Goal: Task Accomplishment & Management: Complete application form

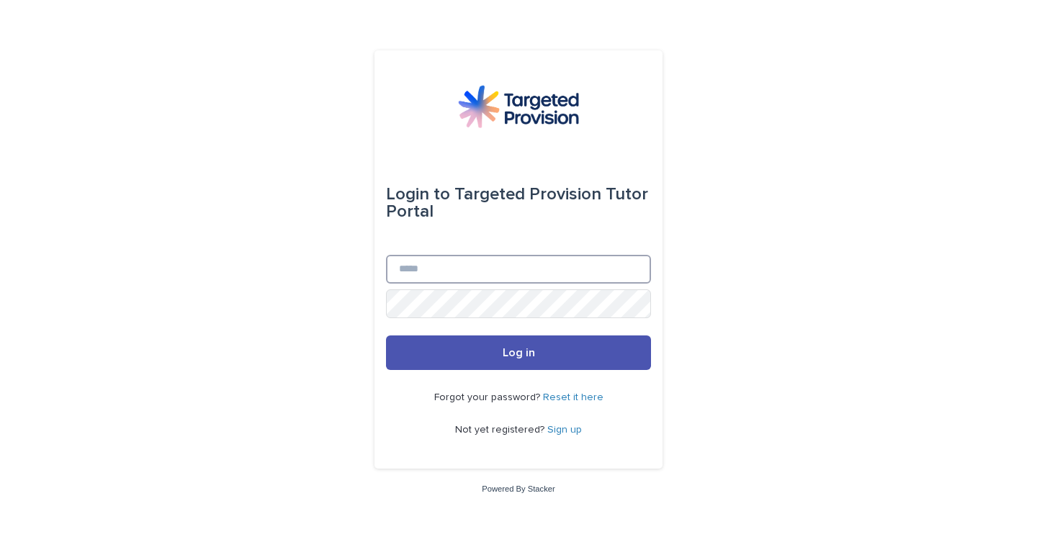
click at [484, 277] on input "Email" at bounding box center [518, 269] width 265 height 29
type input "**********"
click at [474, 117] on img at bounding box center [518, 106] width 121 height 43
click at [501, 271] on input "Email" at bounding box center [518, 269] width 265 height 29
type input "**********"
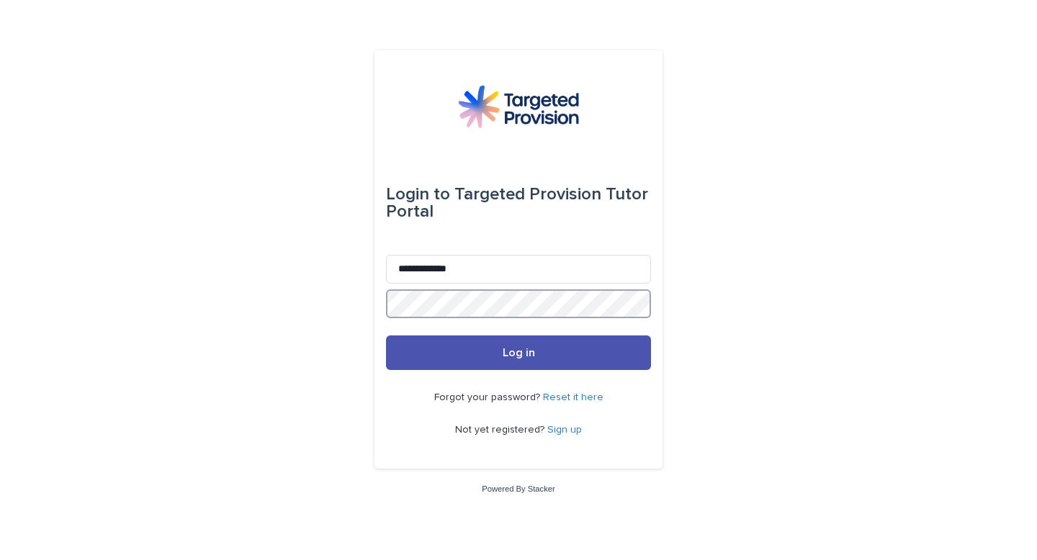
click at [386, 335] on button "Log in" at bounding box center [518, 352] width 265 height 35
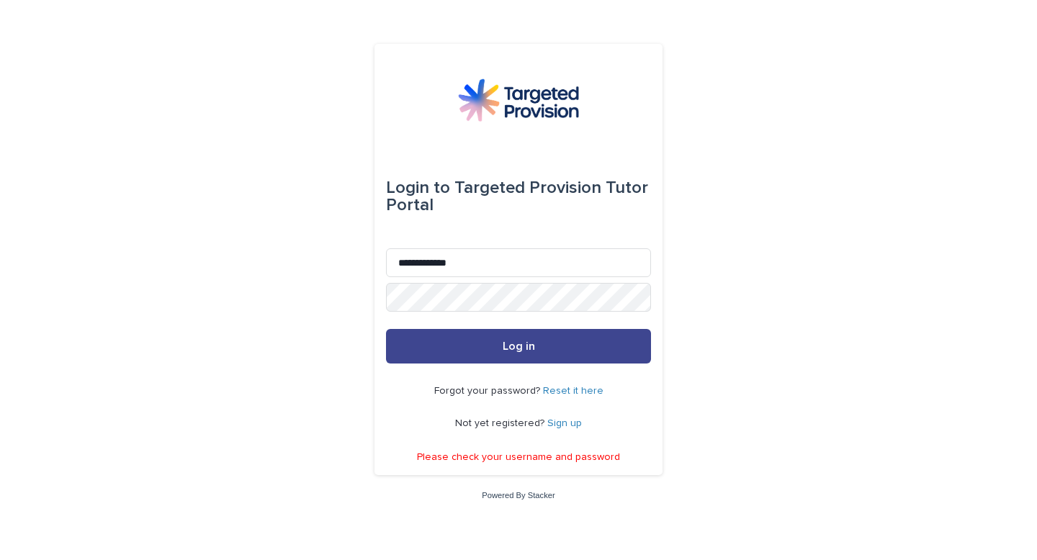
click at [508, 335] on button "Log in" at bounding box center [518, 346] width 265 height 35
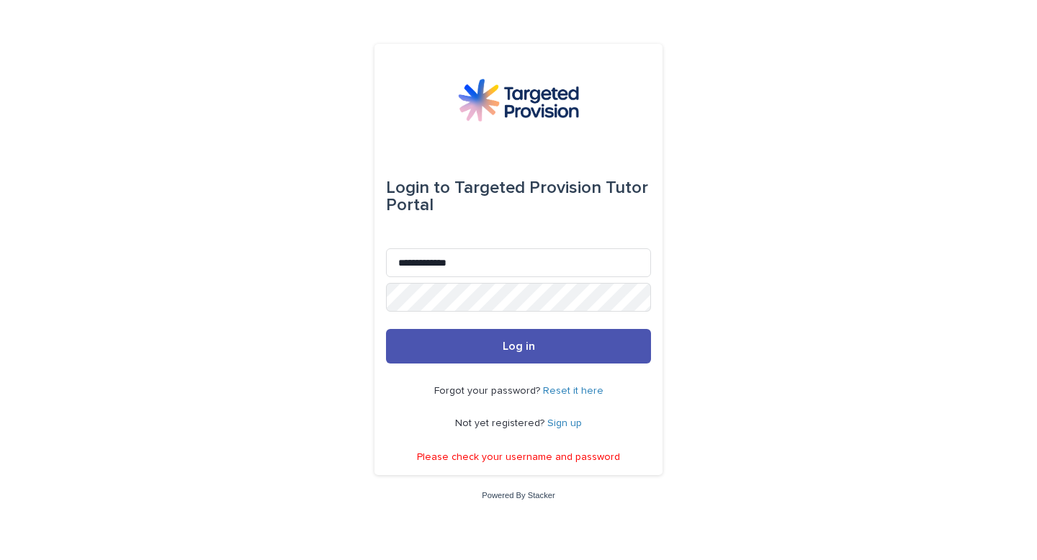
click at [554, 389] on link "Reset it here" at bounding box center [573, 391] width 60 height 10
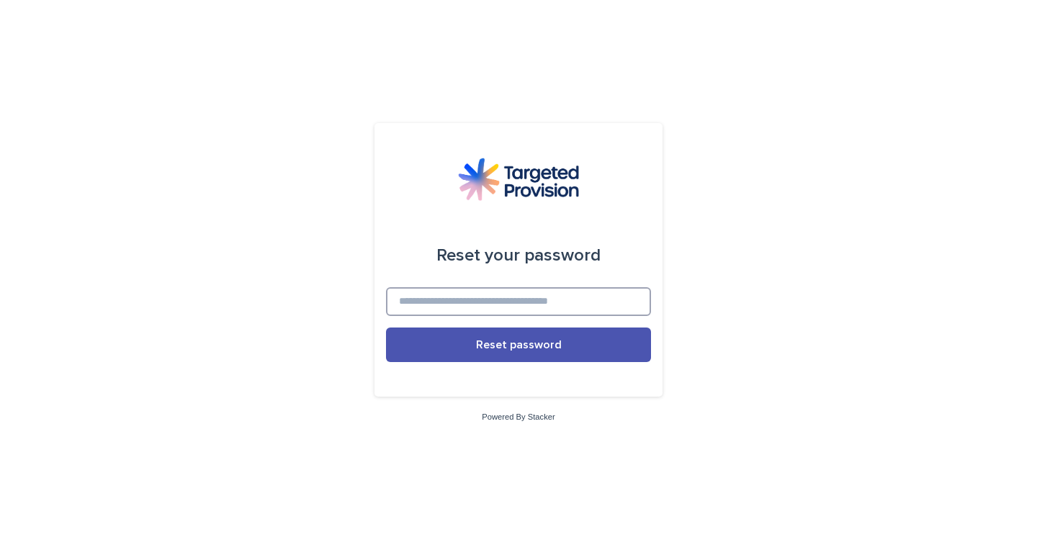
click at [510, 310] on input at bounding box center [518, 301] width 265 height 29
click at [508, 300] on input at bounding box center [518, 301] width 265 height 29
type input "**********"
click at [364, 330] on div "**********" at bounding box center [518, 280] width 1037 height 560
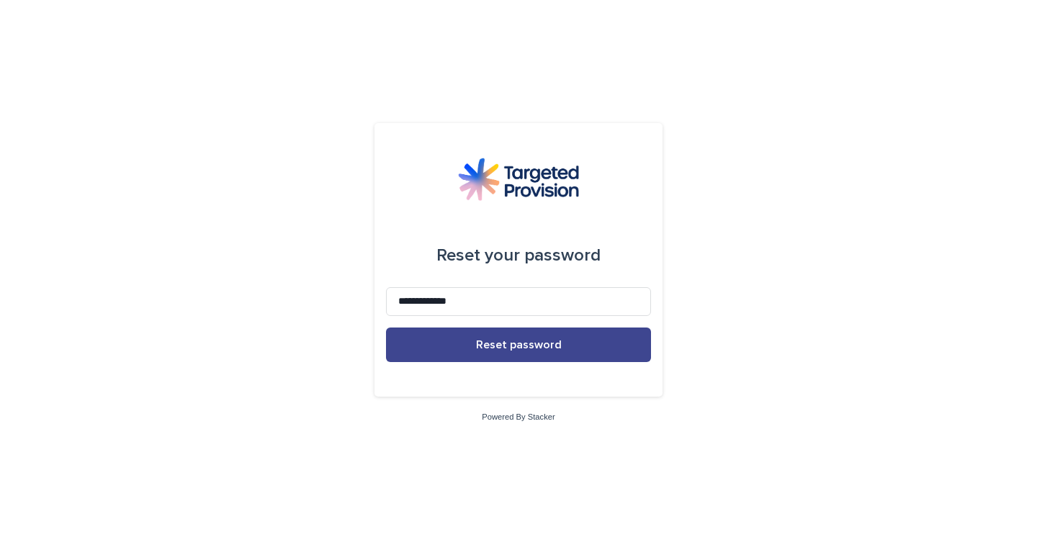
click at [444, 342] on button "Reset password" at bounding box center [518, 345] width 265 height 35
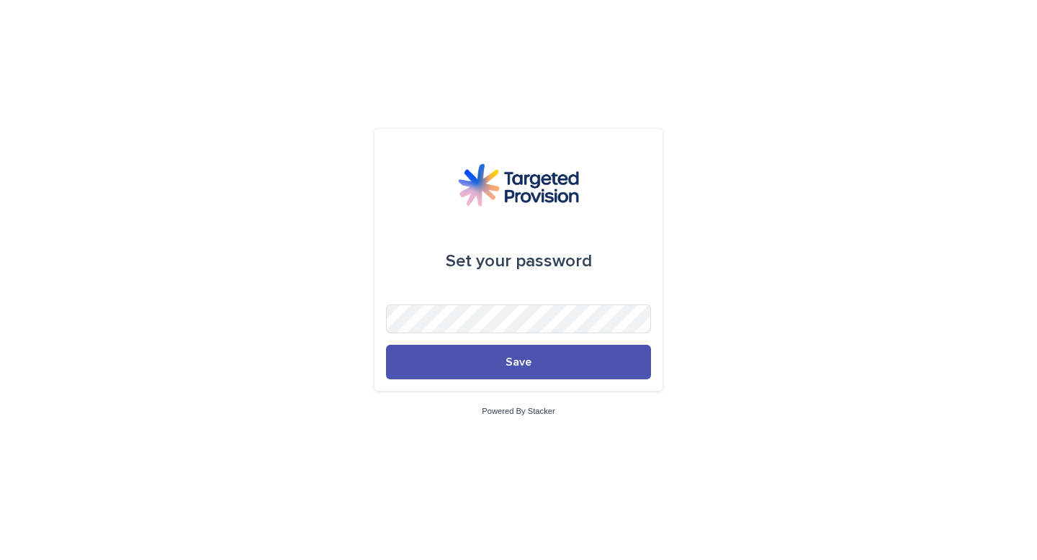
click at [733, 281] on div "Set your password Save Powered By Stacker" at bounding box center [518, 280] width 1037 height 560
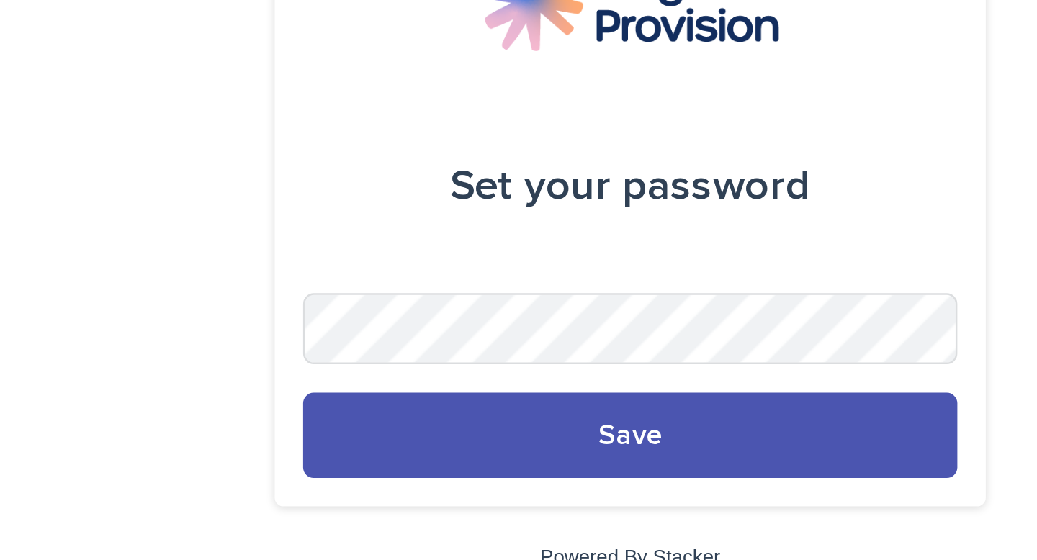
click at [682, 261] on div "Set your password Save Powered By Stacker" at bounding box center [518, 280] width 1037 height 560
click at [592, 279] on div "Set your password" at bounding box center [518, 261] width 265 height 63
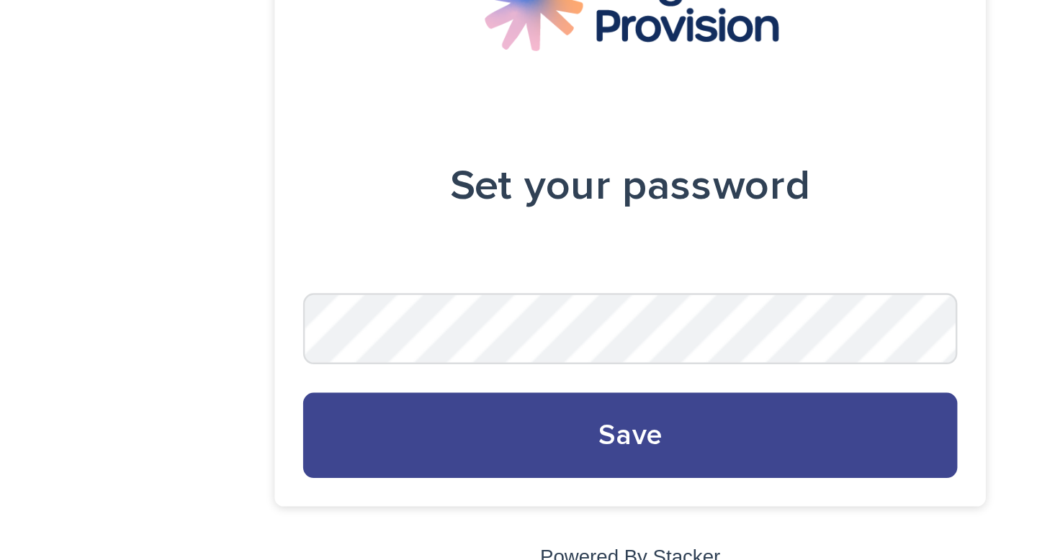
click at [528, 356] on span "Save" at bounding box center [518, 362] width 26 height 12
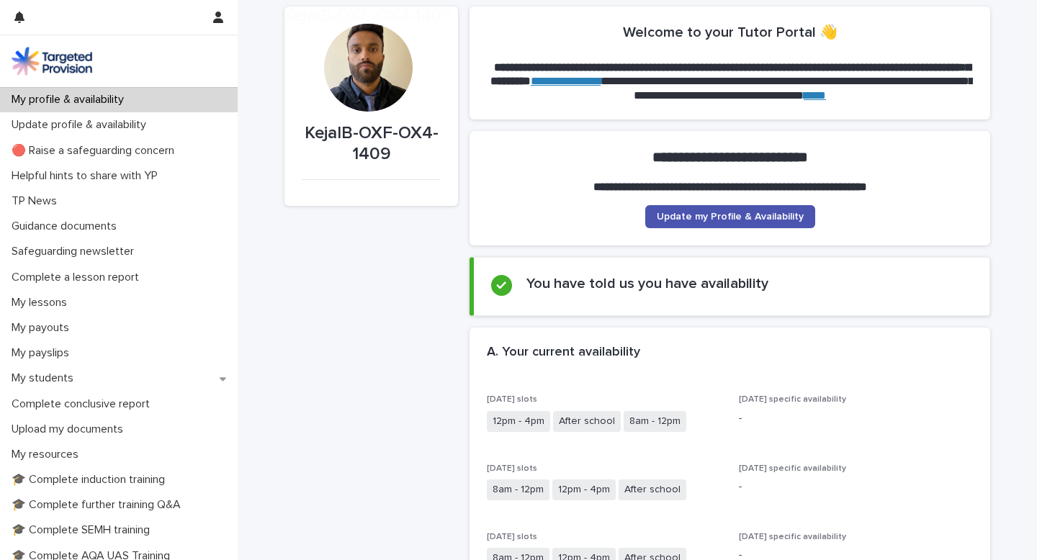
scroll to position [120, 0]
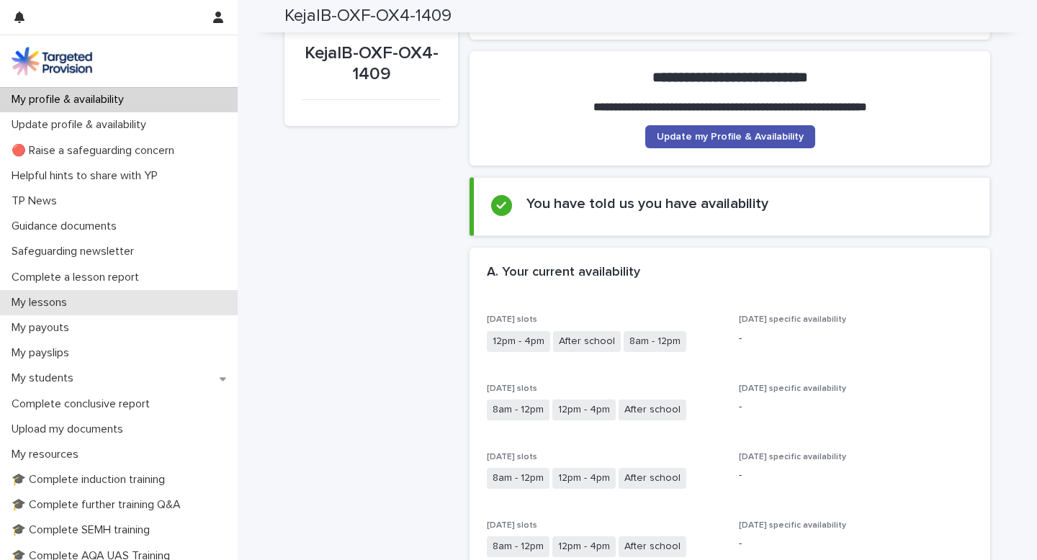
click at [121, 301] on div "My lessons" at bounding box center [119, 302] width 238 height 25
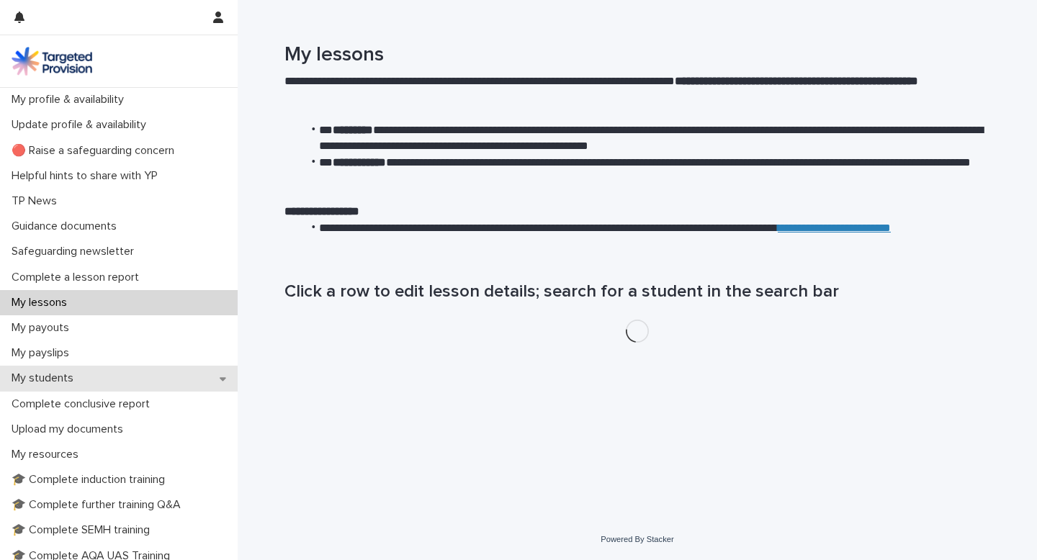
click at [107, 373] on div "My students" at bounding box center [119, 378] width 238 height 25
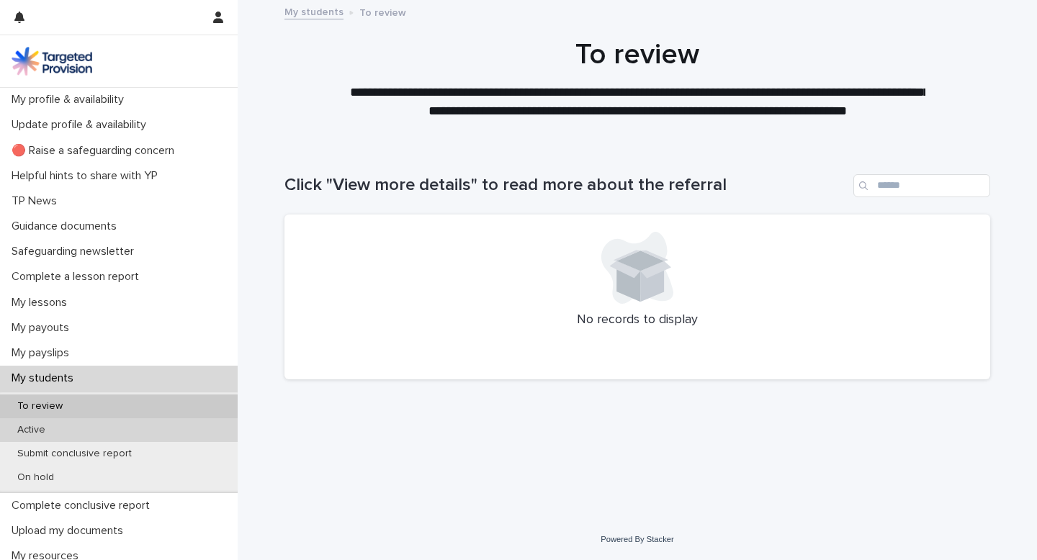
click at [96, 433] on div "Active" at bounding box center [119, 430] width 238 height 24
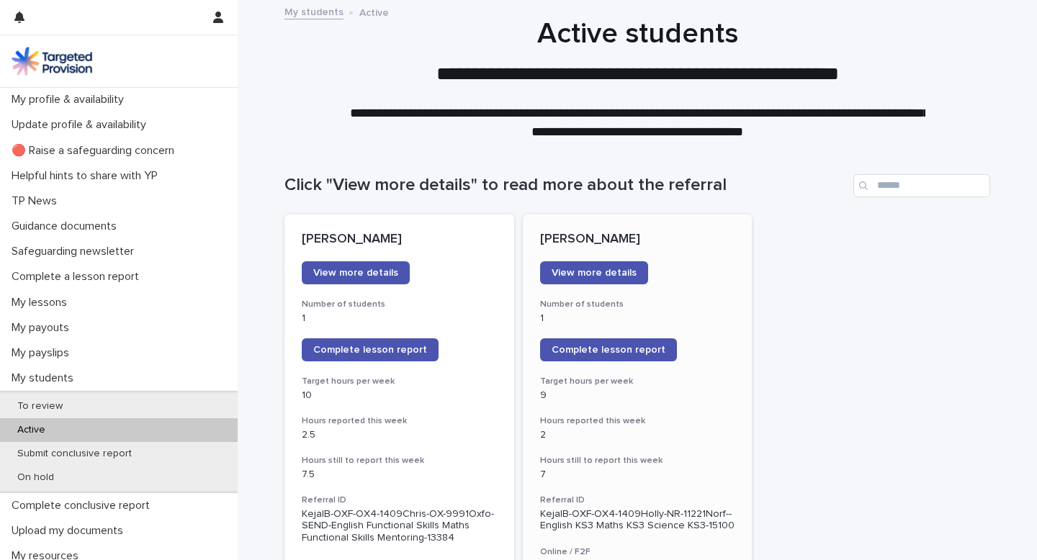
click at [702, 266] on div "View more details" at bounding box center [637, 272] width 195 height 23
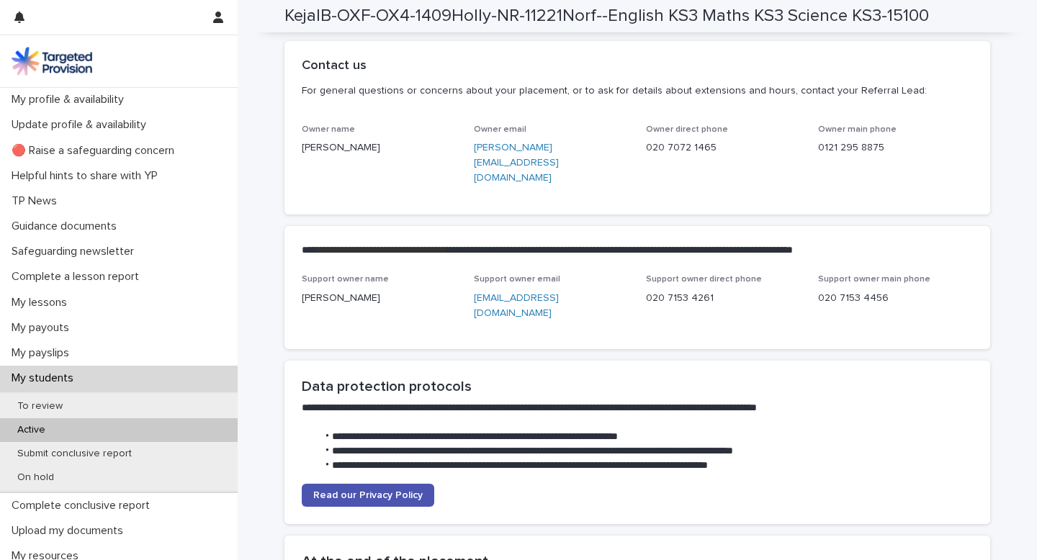
scroll to position [3385, 0]
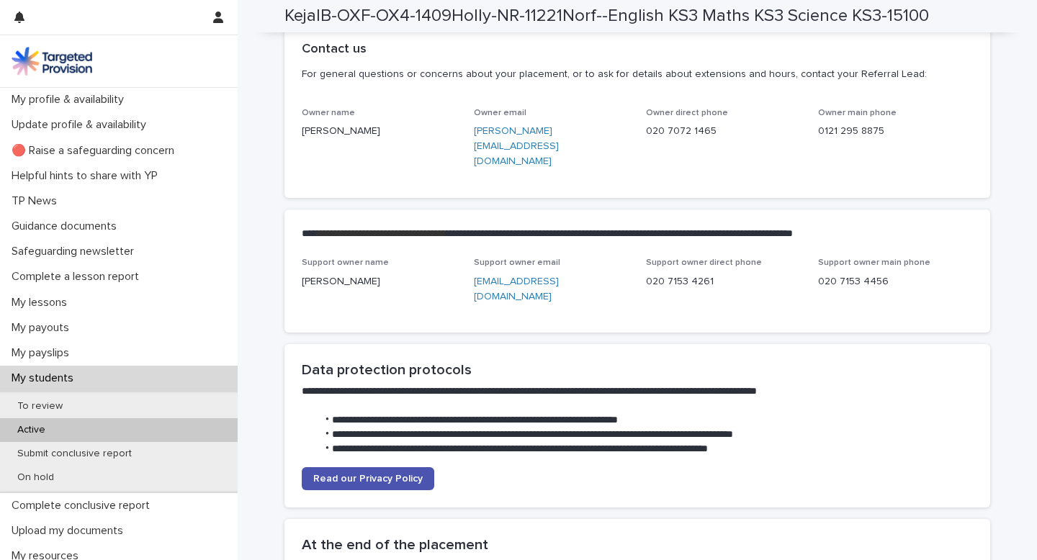
click at [338, 139] on p "Louisa Fraulo" at bounding box center [379, 131] width 155 height 15
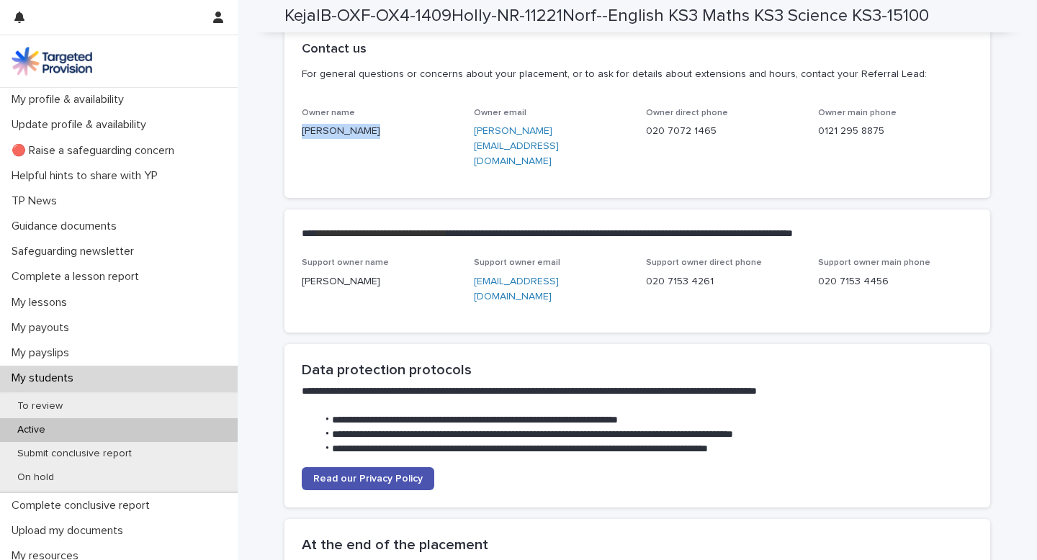
click at [338, 139] on p "Louisa Fraulo" at bounding box center [379, 131] width 155 height 15
click at [129, 280] on p "Complete a lesson report" at bounding box center [78, 277] width 145 height 14
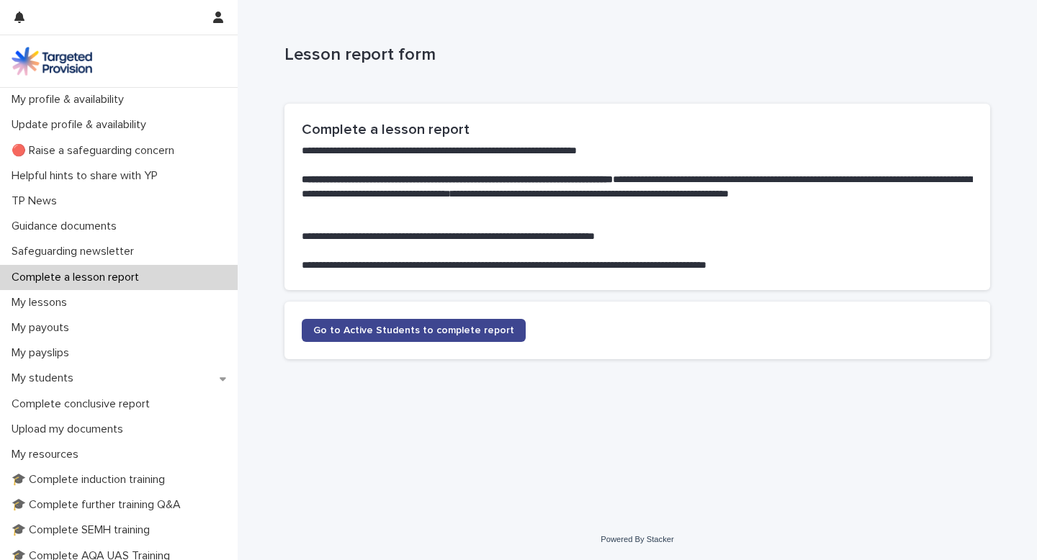
click at [389, 326] on span "Go to Active Students to complete report" at bounding box center [413, 330] width 201 height 10
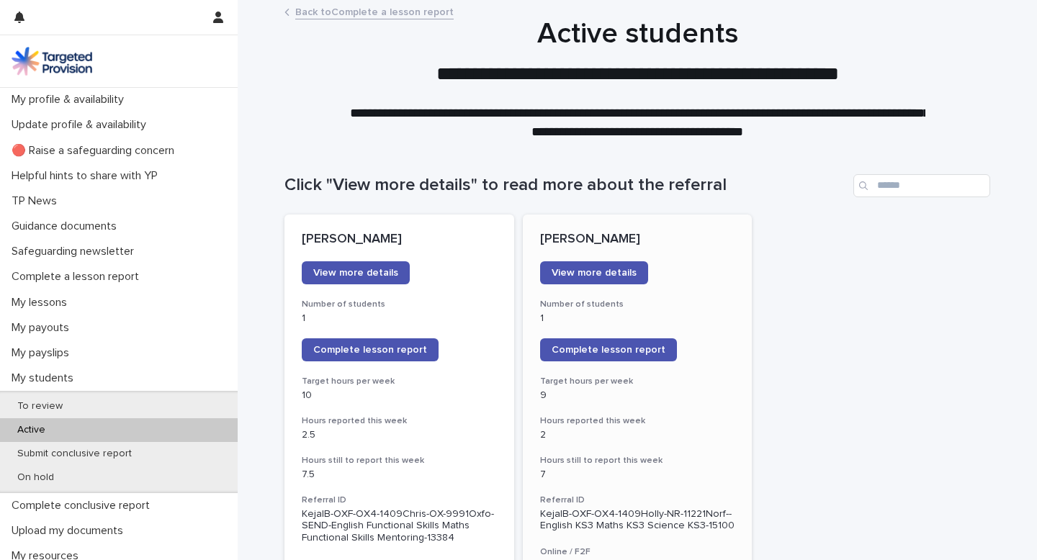
click at [675, 320] on p "1" at bounding box center [637, 318] width 195 height 12
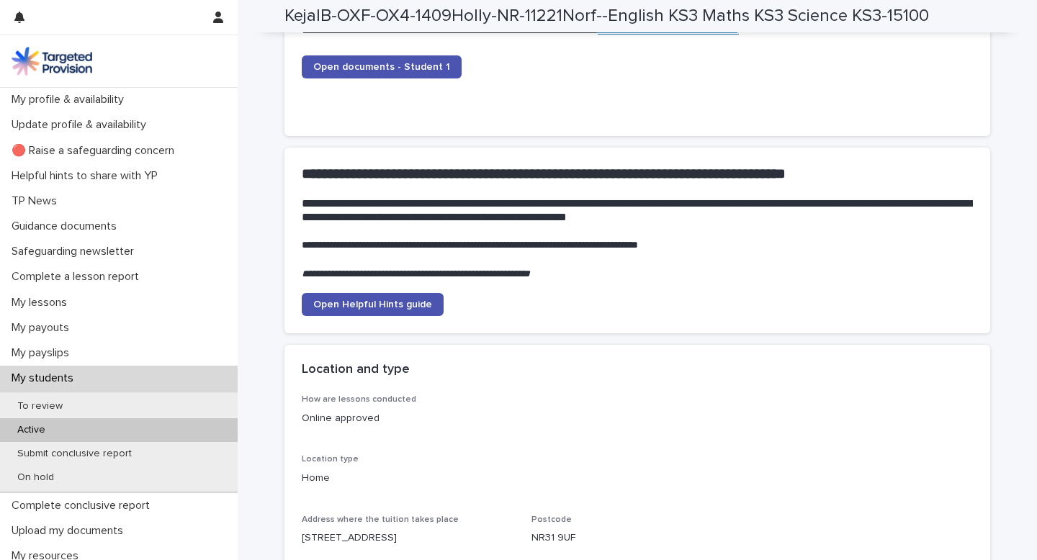
scroll to position [1256, 0]
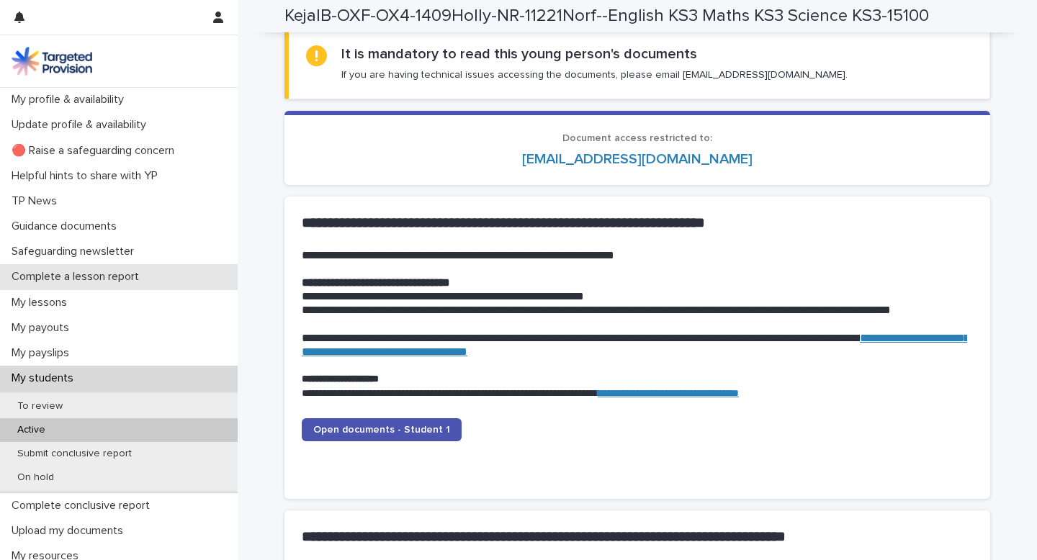
click at [150, 272] on p "Complete a lesson report" at bounding box center [78, 277] width 145 height 14
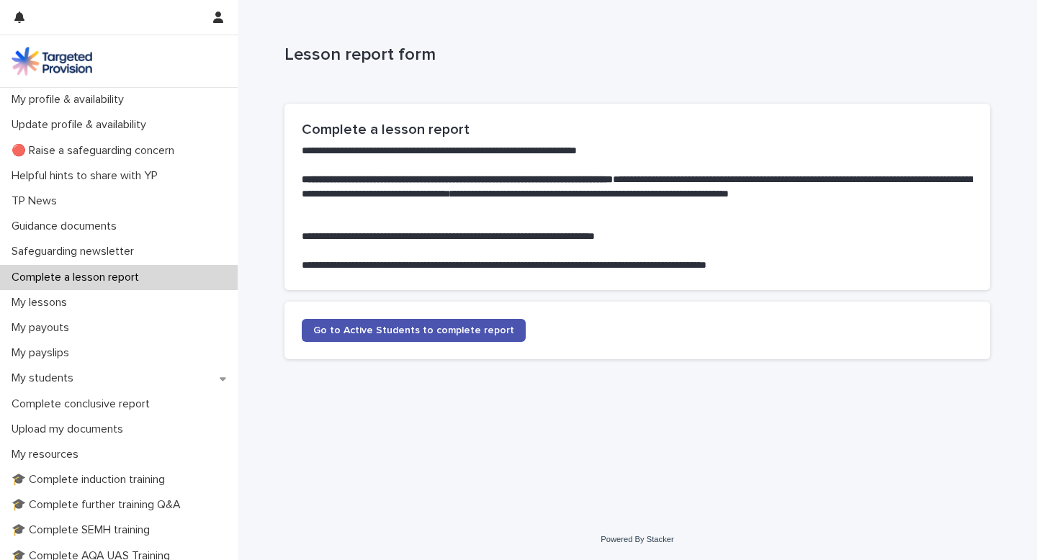
click at [413, 344] on section "Go to Active Students to complete report" at bounding box center [637, 331] width 706 height 58
click at [424, 333] on span "Go to Active Students to complete report" at bounding box center [413, 330] width 201 height 10
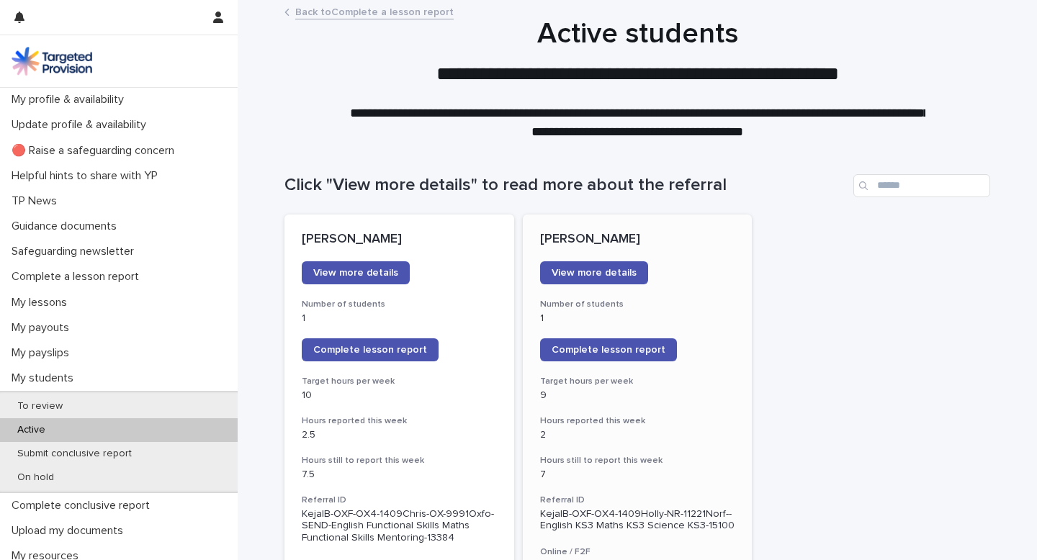
click at [664, 308] on h3 "Number of students" at bounding box center [637, 305] width 195 height 12
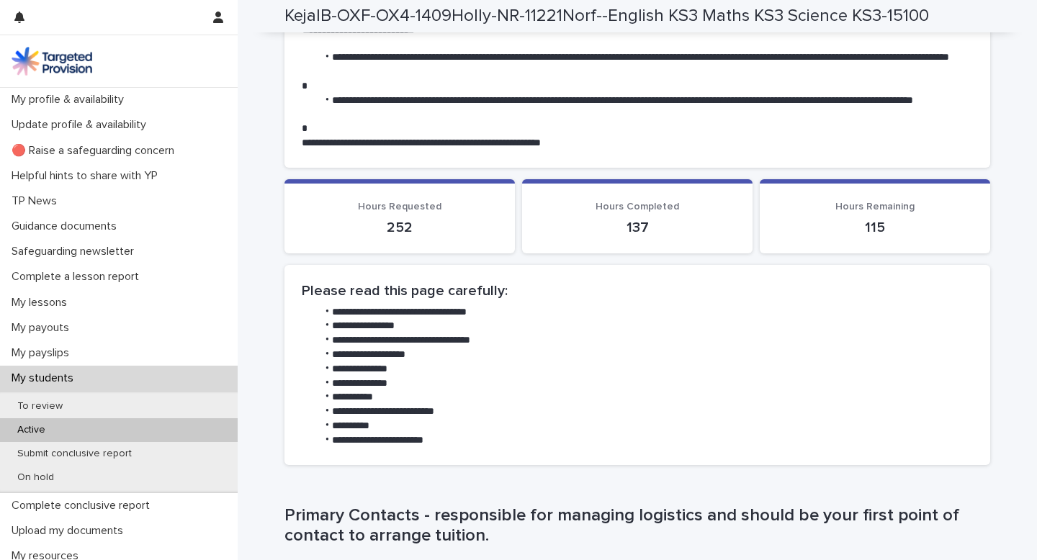
click at [664, 308] on li "**********" at bounding box center [645, 312] width 656 height 14
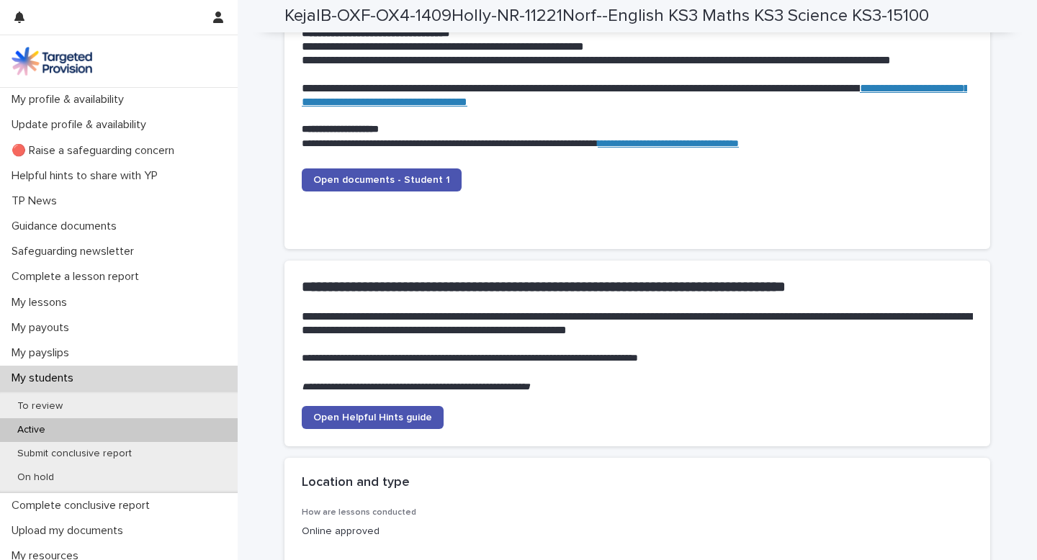
scroll to position [1106, 0]
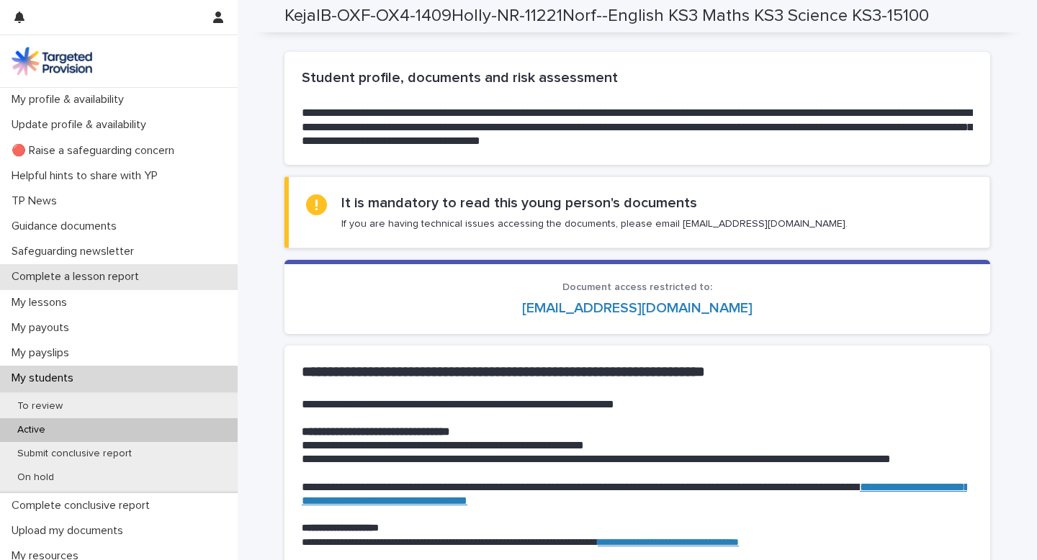
click at [146, 284] on div "Complete a lesson report" at bounding box center [119, 276] width 238 height 25
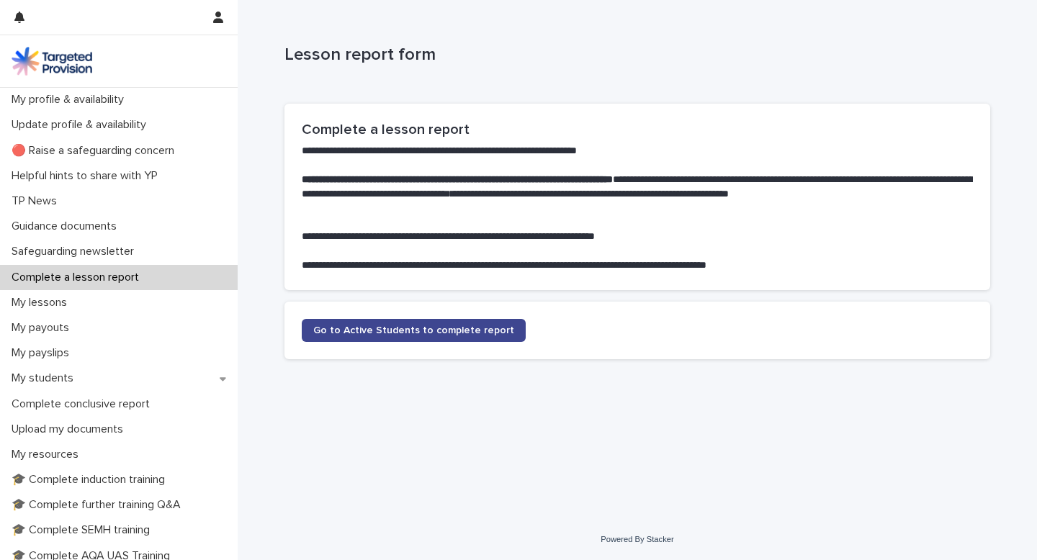
click at [461, 328] on span "Go to Active Students to complete report" at bounding box center [413, 330] width 201 height 10
